Goal: Task Accomplishment & Management: Manage account settings

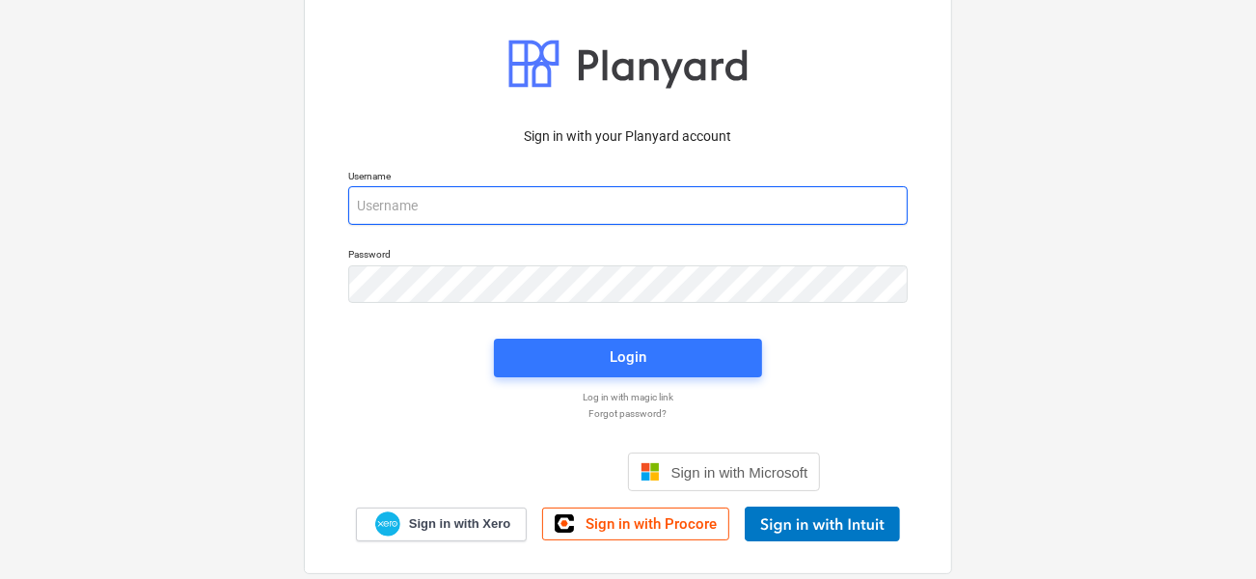
click at [494, 200] on input "email" at bounding box center [628, 205] width 560 height 39
type input "p"
type input "[PERSON_NAME][EMAIL_ADDRESS][DOMAIN_NAME]"
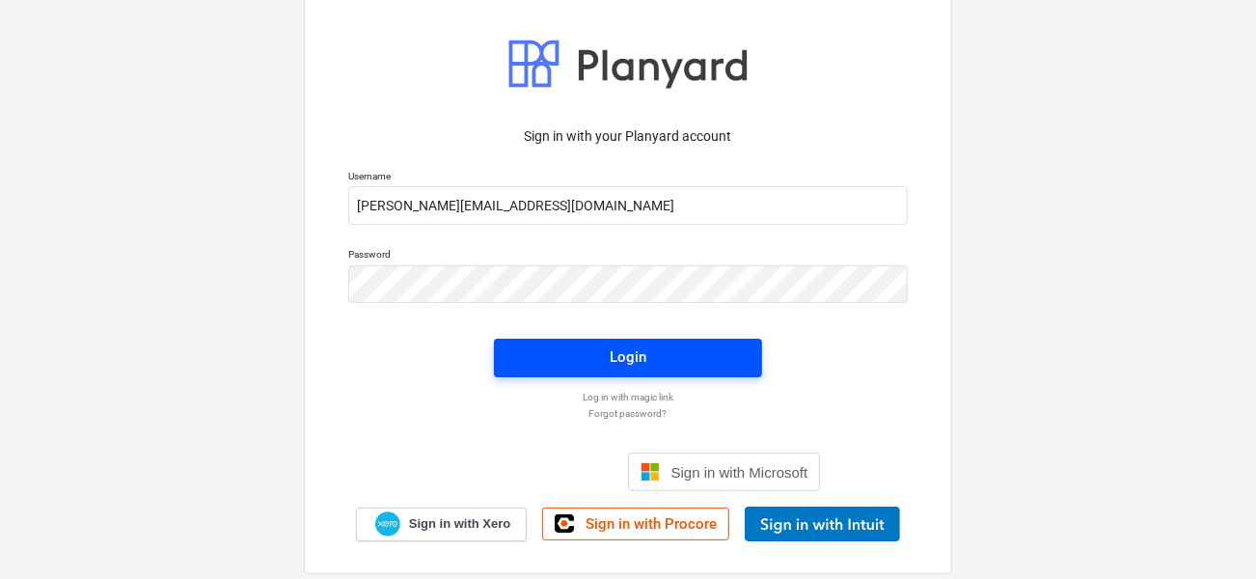
click at [552, 345] on span "Login" at bounding box center [628, 356] width 222 height 25
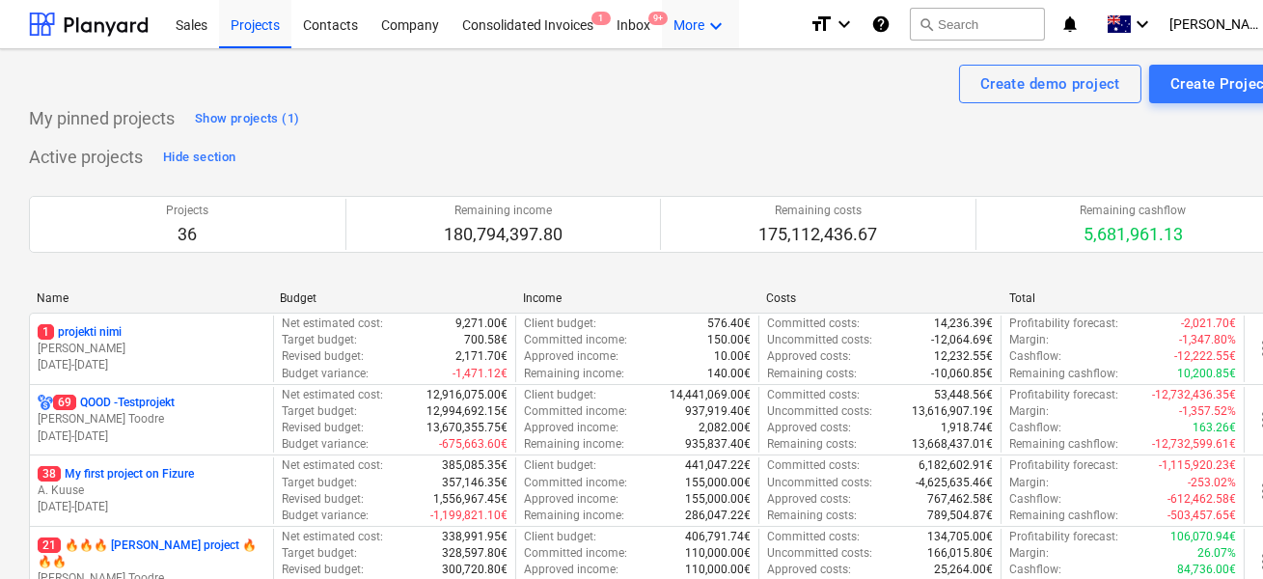
click at [703, 28] on div "More keyboard_arrow_down" at bounding box center [700, 23] width 77 height 49
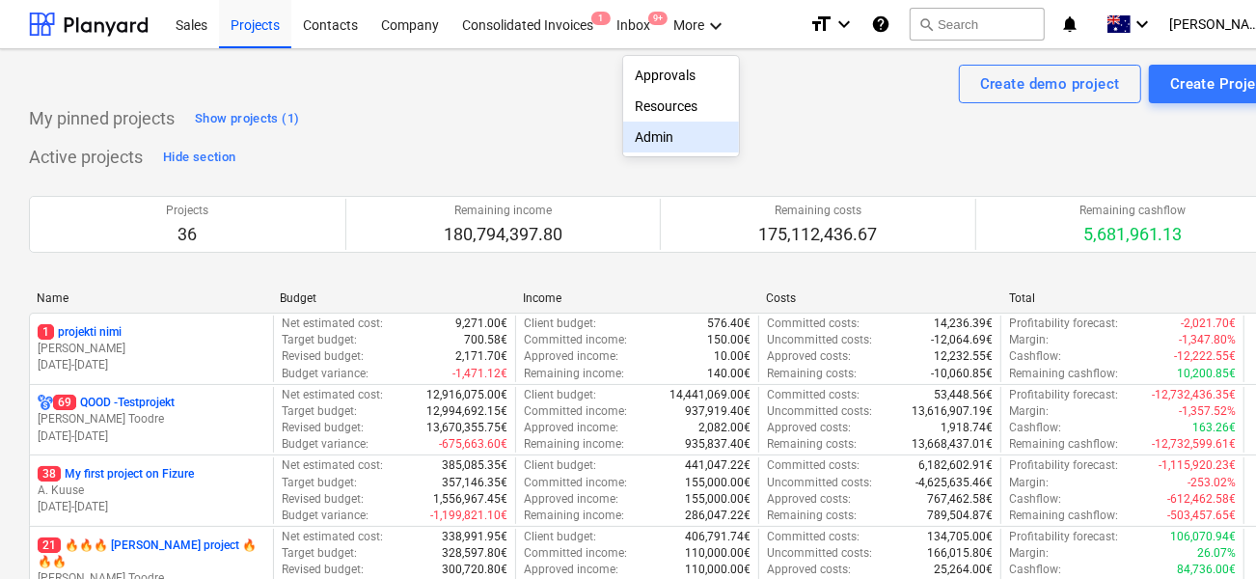
click at [658, 136] on div "Admin" at bounding box center [681, 136] width 93 height 15
